Goal: Task Accomplishment & Management: Complete application form

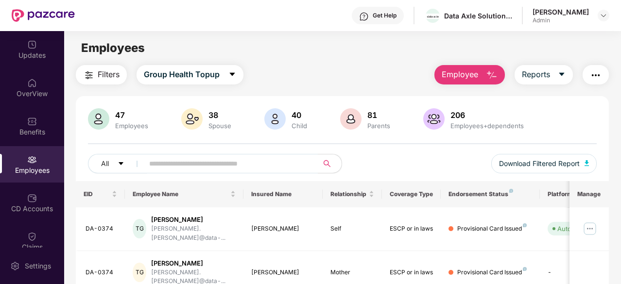
click at [474, 76] on span "Employee" at bounding box center [459, 74] width 36 height 12
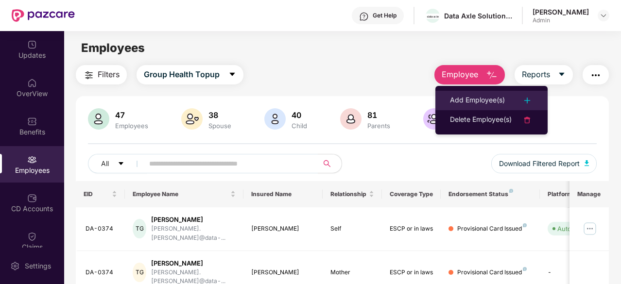
click at [475, 95] on div "Add Employee(s)" at bounding box center [477, 101] width 55 height 12
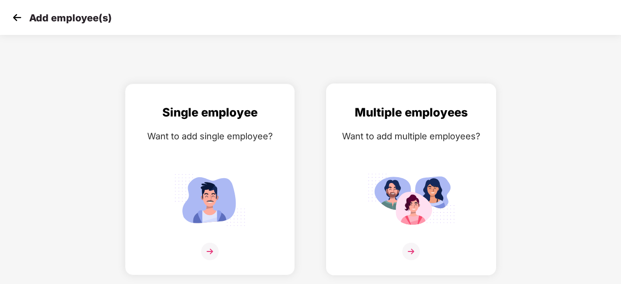
click at [408, 150] on div "Multiple employees Want to add multiple employees?" at bounding box center [411, 187] width 150 height 169
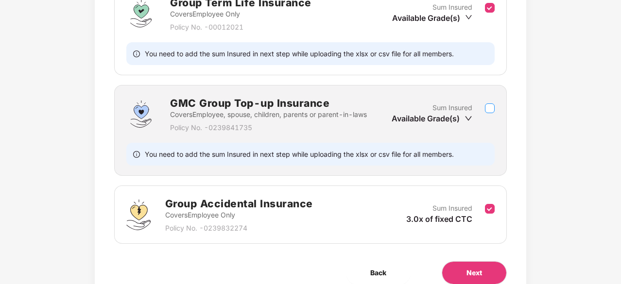
scroll to position [374, 0]
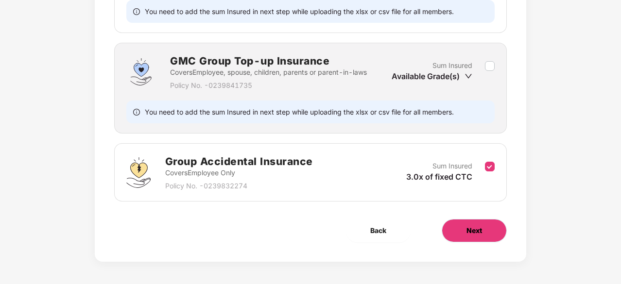
click at [459, 235] on button "Next" at bounding box center [473, 230] width 65 height 23
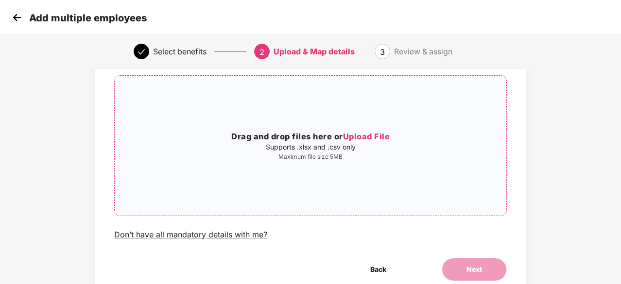
scroll to position [2, 0]
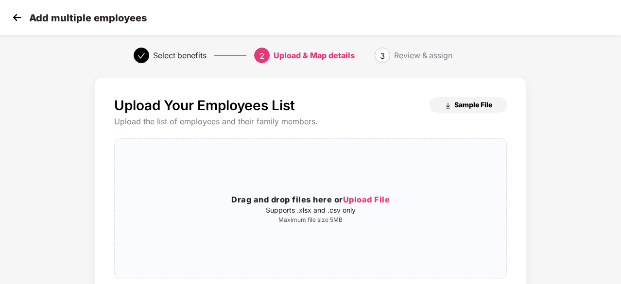
click at [460, 107] on span "Sample File" at bounding box center [473, 104] width 38 height 9
click at [373, 198] on span "Upload File" at bounding box center [366, 200] width 47 height 10
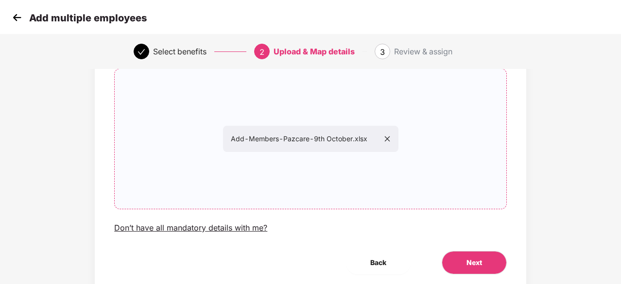
scroll to position [106, 0]
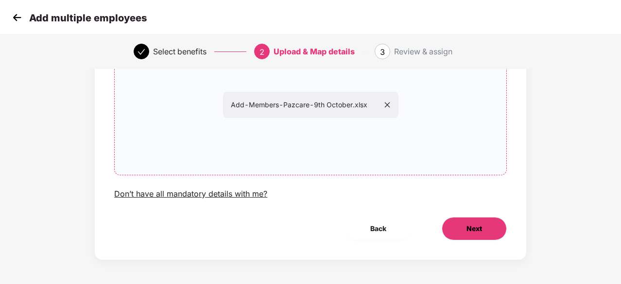
click at [471, 236] on button "Next" at bounding box center [473, 228] width 65 height 23
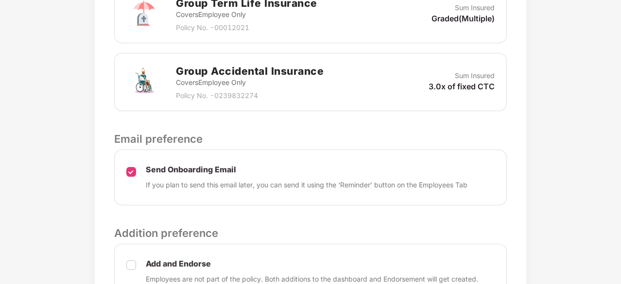
scroll to position [496, 0]
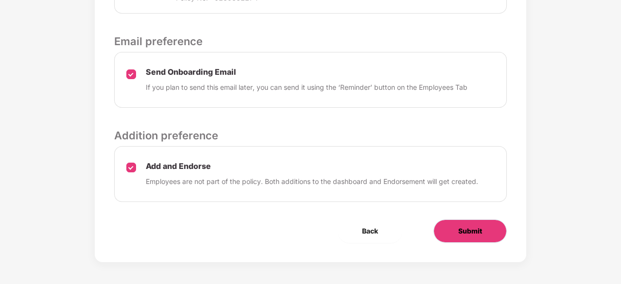
click at [470, 226] on span "Submit" at bounding box center [470, 231] width 24 height 11
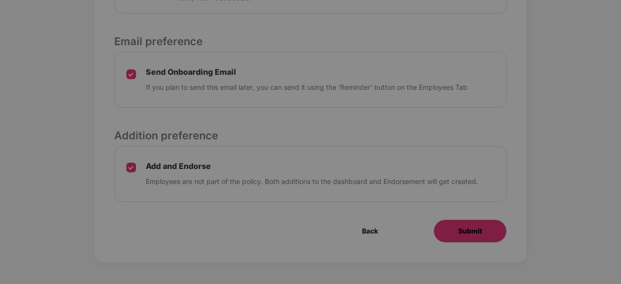
scroll to position [0, 0]
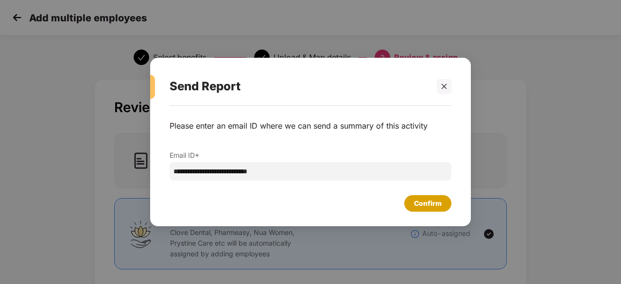
click at [430, 206] on div "Confirm" at bounding box center [428, 203] width 28 height 11
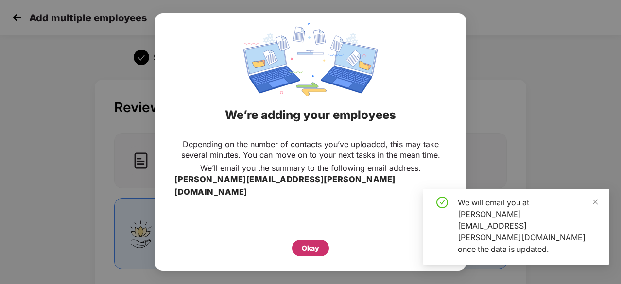
click at [299, 248] on div "Okay" at bounding box center [310, 248] width 37 height 17
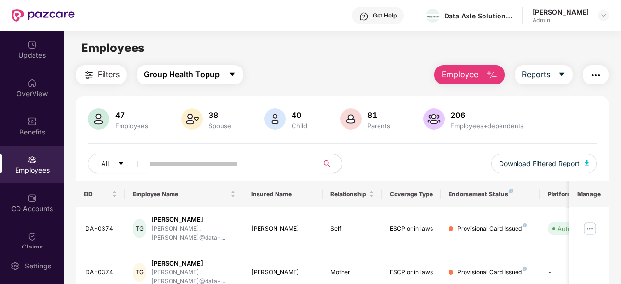
click at [179, 83] on button "Group Health Topup" at bounding box center [189, 74] width 107 height 19
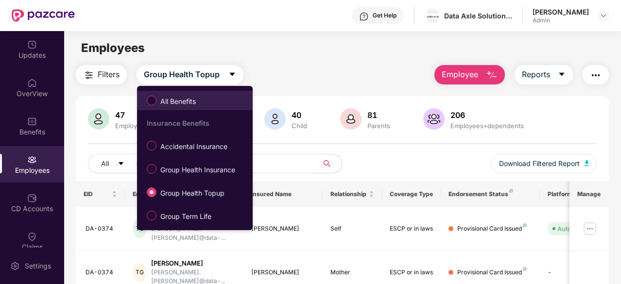
click at [168, 101] on span "All Benefits" at bounding box center [177, 101] width 43 height 11
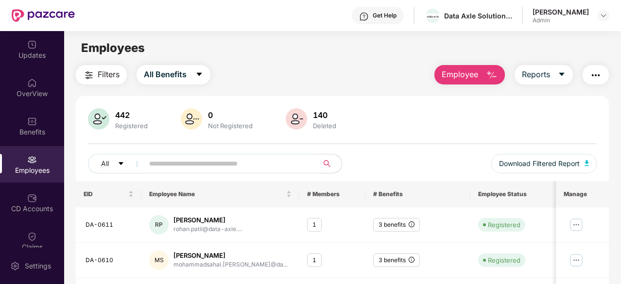
click at [264, 66] on div "Filters All Benefits Employee Reports" at bounding box center [342, 74] width 533 height 19
click at [200, 74] on icon "caret-down" at bounding box center [198, 74] width 5 height 3
click at [299, 49] on div "Employees" at bounding box center [342, 48] width 556 height 18
click at [197, 74] on icon "caret-down" at bounding box center [199, 74] width 8 height 8
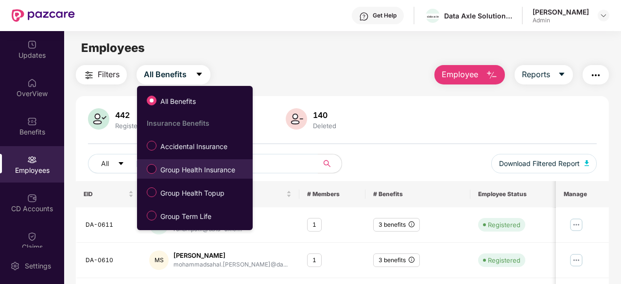
click at [181, 171] on span "Group Health Insurance" at bounding box center [197, 170] width 83 height 11
